Goal: Information Seeking & Learning: Find specific fact

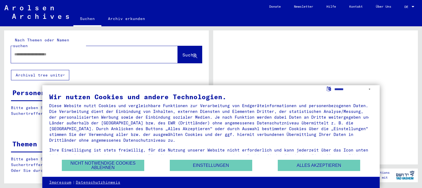
click at [108, 52] on input "text" at bounding box center [89, 55] width 150 height 6
type input "******"
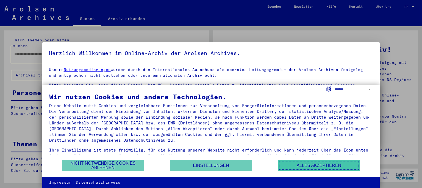
click at [311, 167] on button "Alles akzeptieren" at bounding box center [319, 165] width 82 height 11
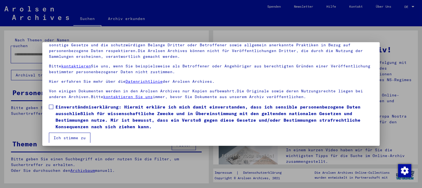
scroll to position [46, 0]
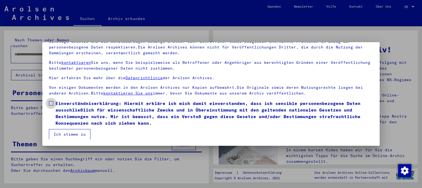
click at [52, 100] on label "Einverständniserklärung: Hiermit erkläre ich mich damit einverstanden, dass ich…" at bounding box center [211, 113] width 324 height 26
click at [70, 135] on button "Ich stimme zu" at bounding box center [69, 134] width 41 height 10
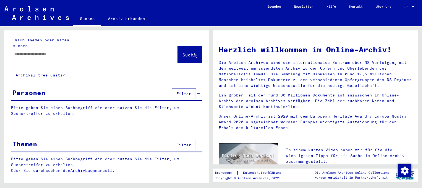
click at [40, 48] on div at bounding box center [86, 54] width 150 height 12
click at [40, 54] on div at bounding box center [86, 54] width 150 height 12
click at [53, 52] on input "text" at bounding box center [87, 55] width 147 height 6
type input "**********"
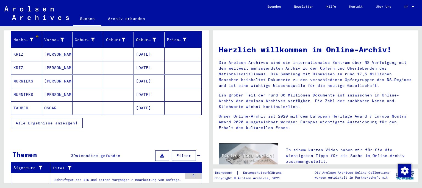
scroll to position [69, 0]
click at [69, 121] on span "Alle Ergebnisse anzeigen" at bounding box center [45, 123] width 59 height 5
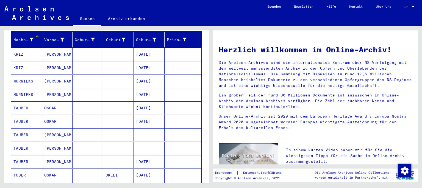
click at [125, 115] on mat-cell at bounding box center [118, 121] width 31 height 13
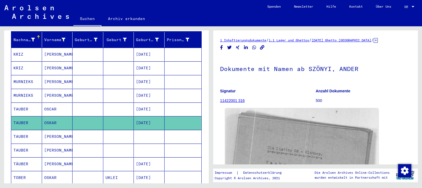
click at [287, 120] on img at bounding box center [301, 168] width 153 height 120
